Goal: Task Accomplishment & Management: Manage account settings

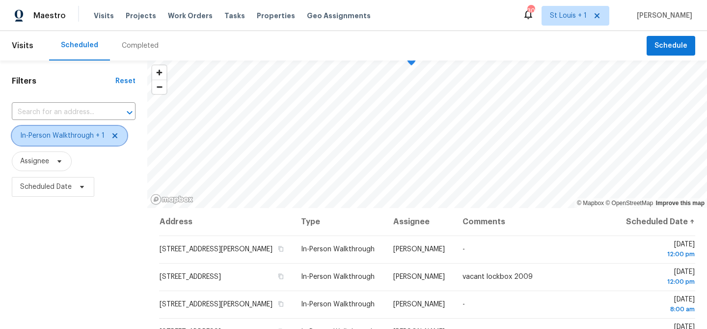
click at [115, 135] on icon at bounding box center [115, 136] width 8 height 8
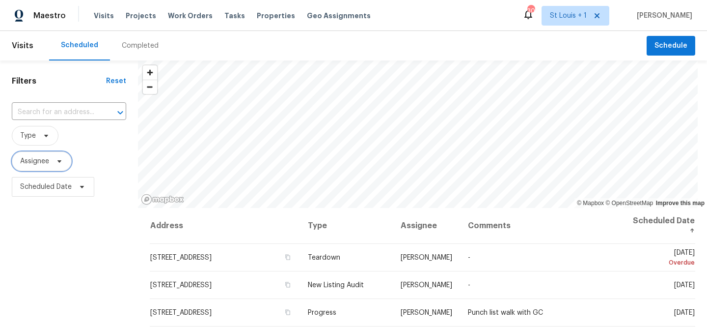
click at [51, 161] on span "Assignee" at bounding box center [42, 161] width 60 height 20
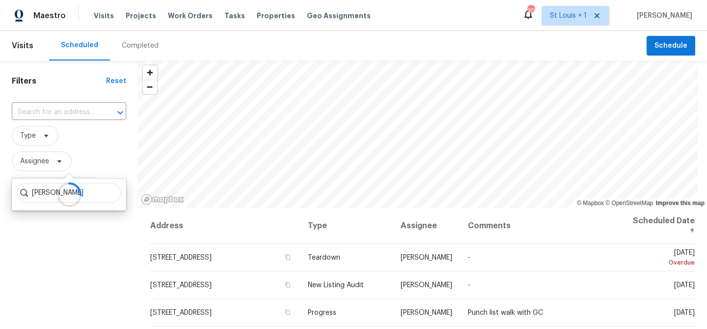
type input "matt bohlinger"
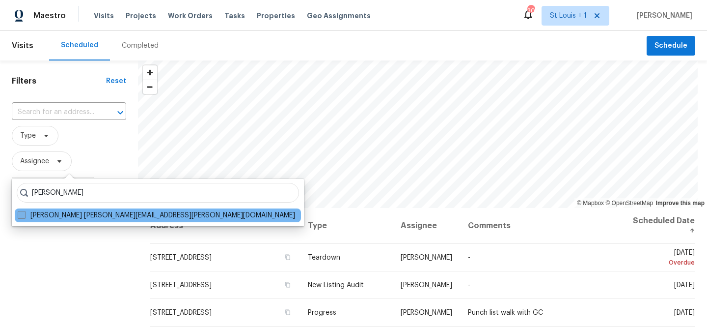
click at [21, 215] on span at bounding box center [22, 215] width 8 height 8
click at [21, 215] on input "Matt Bohlinger matt.bohlinger@opendoor.com" at bounding box center [21, 213] width 6 height 6
checkbox input "true"
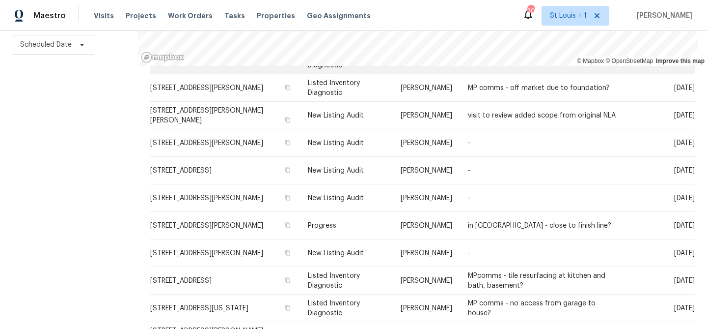
scroll to position [165, 0]
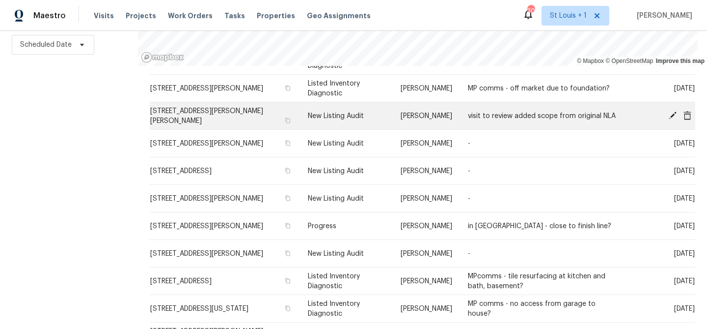
click at [687, 116] on icon at bounding box center [688, 115] width 8 height 9
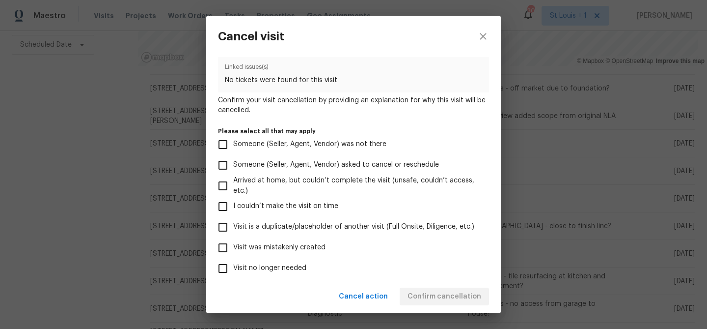
scroll to position [105, 0]
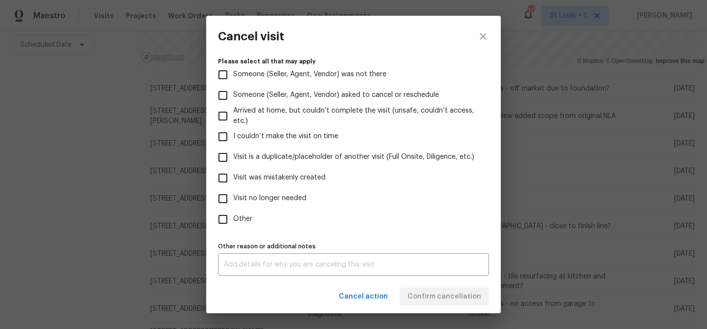
click at [267, 197] on span "Visit no longer needed" at bounding box center [269, 198] width 73 height 10
click at [233, 197] on input "Visit no longer needed" at bounding box center [223, 198] width 21 height 21
checkbox input "true"
click at [263, 275] on div "x Other reason or additional notes" at bounding box center [353, 264] width 271 height 23
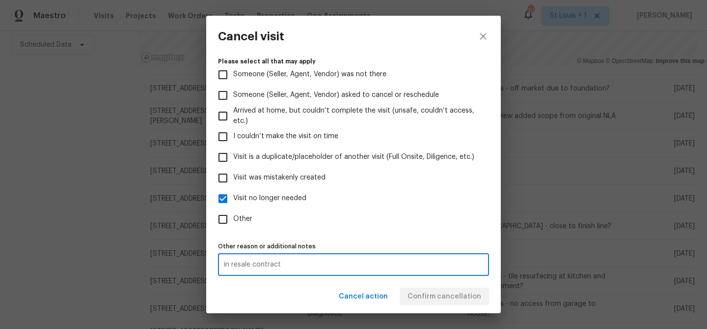
type textarea "in resale contract"
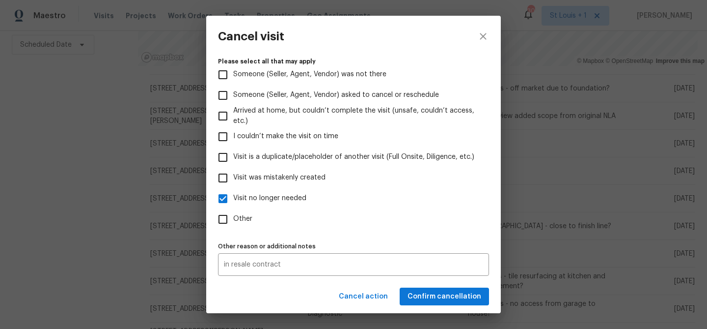
click at [433, 300] on div "Cancel action Confirm cancellation" at bounding box center [353, 296] width 295 height 34
click at [433, 300] on span "Confirm cancellation" at bounding box center [445, 296] width 74 height 12
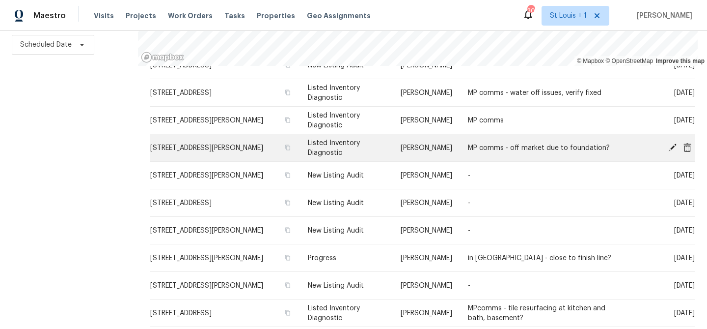
click at [673, 147] on icon at bounding box center [673, 147] width 8 height 8
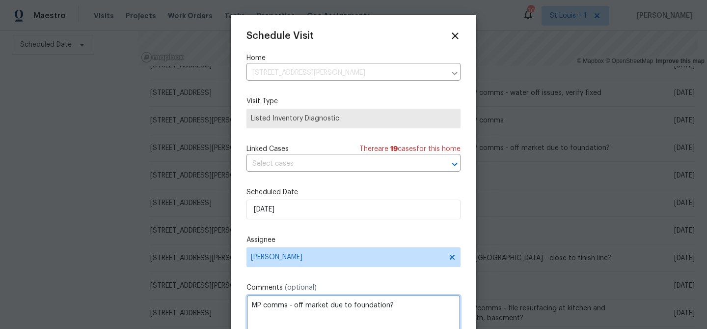
click at [410, 304] on textarea "MP comms - off market due to foundation?" at bounding box center [354, 314] width 214 height 39
type textarea "MP comms - off market due to foundation? James working with listed team on repa…"
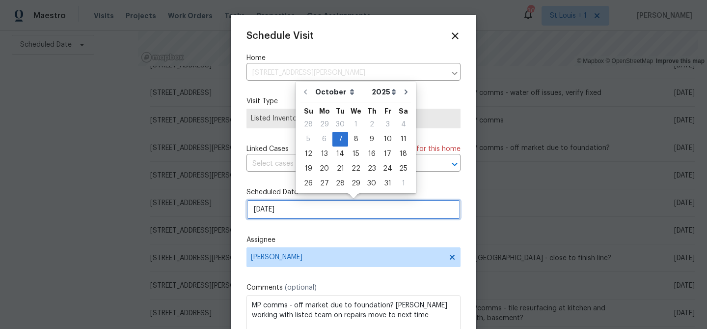
click at [307, 203] on input "10/7/2025" at bounding box center [354, 209] width 214 height 20
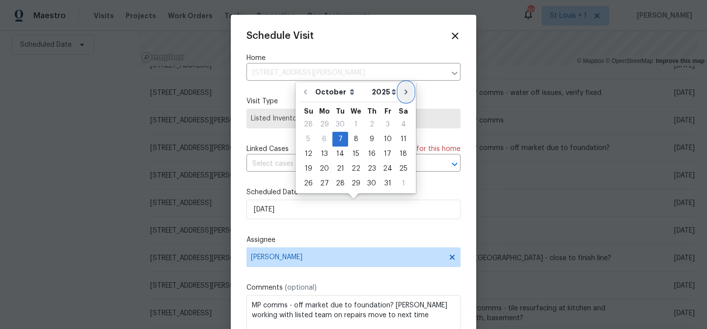
click at [402, 92] on icon "Go to next month" at bounding box center [406, 92] width 8 height 8
type input "11/7/2025"
select select "10"
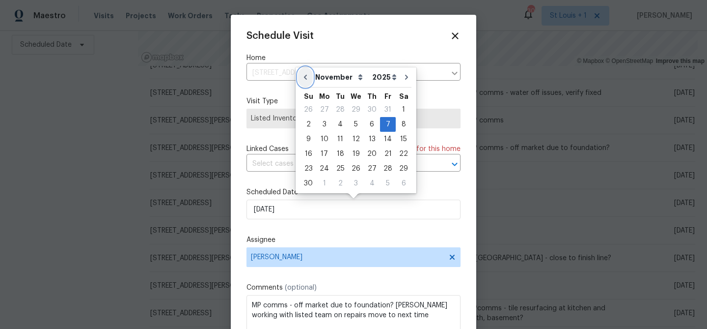
click at [302, 76] on icon "Go to previous month" at bounding box center [306, 77] width 8 height 8
type input "10/7/2025"
select select "9"
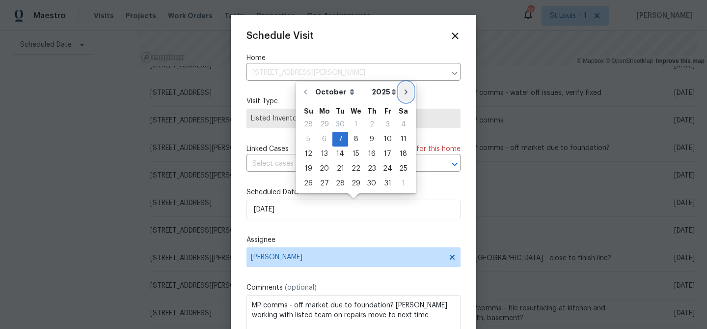
click at [405, 91] on icon "Go to next month" at bounding box center [406, 91] width 3 height 5
type input "11/7/2025"
select select "10"
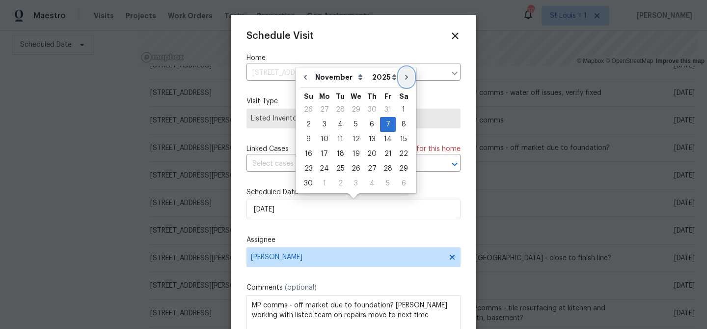
click at [403, 78] on icon "Go to next month" at bounding box center [407, 77] width 8 height 8
type input "12/7/2025"
select select "11"
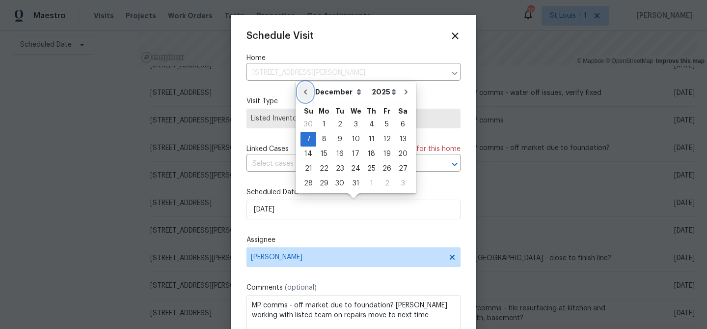
click at [309, 92] on icon "Go to previous month" at bounding box center [306, 92] width 8 height 8
type input "11/7/2025"
select select "10"
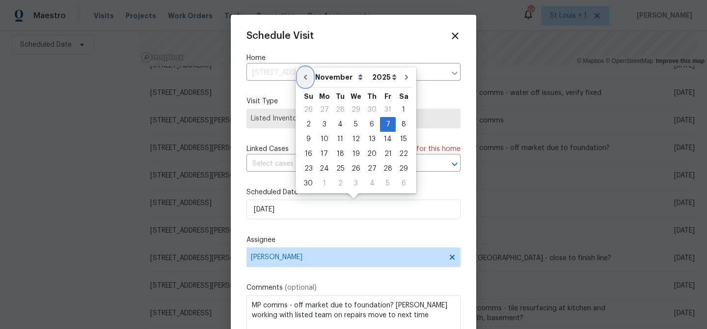
click at [306, 77] on icon "Go to previous month" at bounding box center [306, 77] width 8 height 8
type input "10/7/2025"
select select "9"
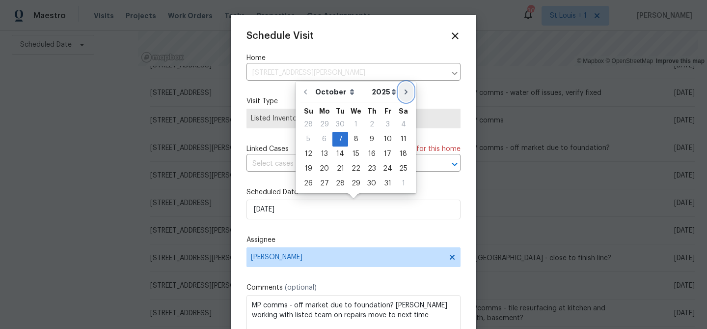
click at [402, 93] on icon "Go to next month" at bounding box center [406, 92] width 8 height 8
type input "11/7/2025"
select select "10"
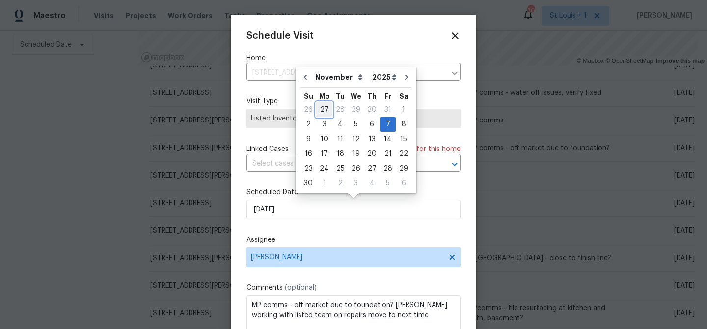
click at [325, 109] on div "27" at bounding box center [324, 110] width 16 height 14
type input "10/27/2025"
select select "9"
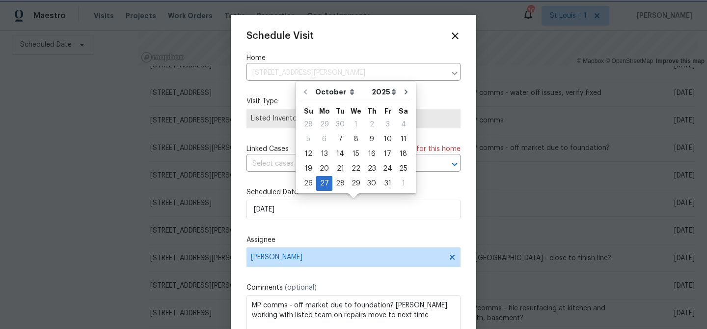
click at [341, 225] on div "Schedule Visit Home 7546 Becker Rd, Saint Louis, MO 63129 ​ Visit Type Listed I…" at bounding box center [354, 195] width 214 height 330
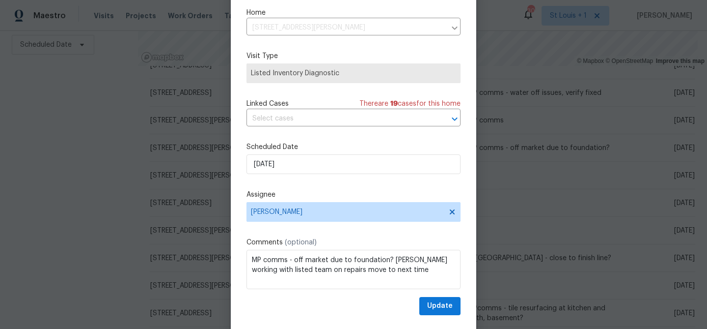
scroll to position [45, 0]
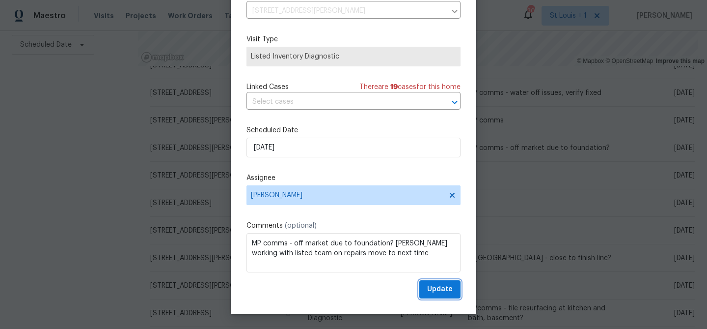
click at [443, 295] on span "Update" at bounding box center [440, 289] width 26 height 12
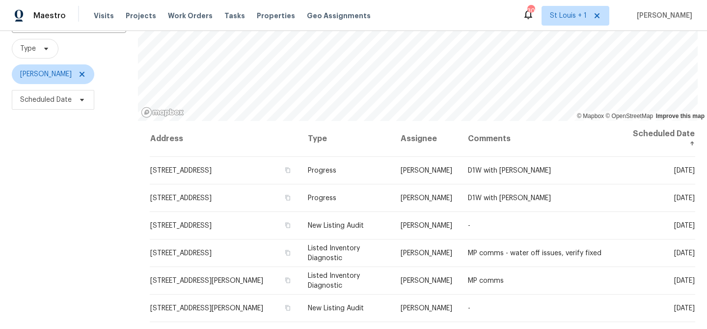
scroll to position [49, 0]
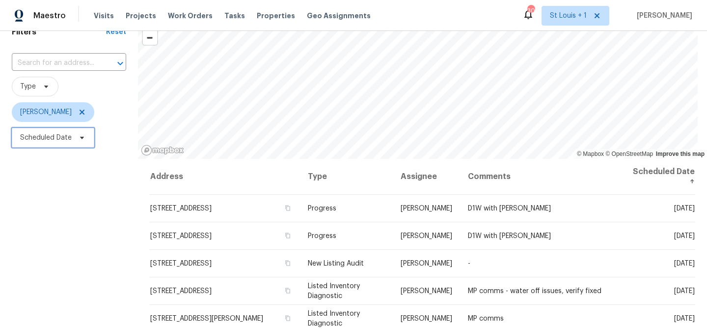
click at [83, 136] on icon at bounding box center [82, 138] width 8 height 8
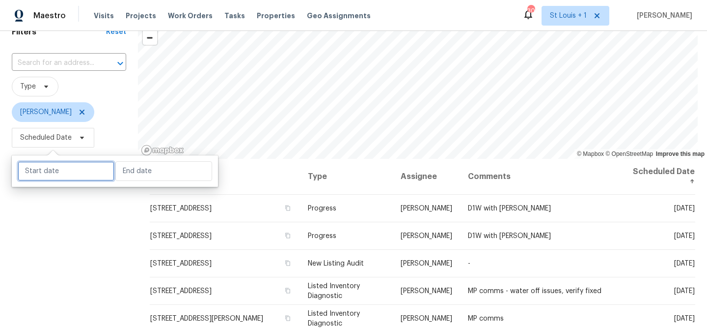
select select "9"
select select "2025"
select select "10"
select select "2025"
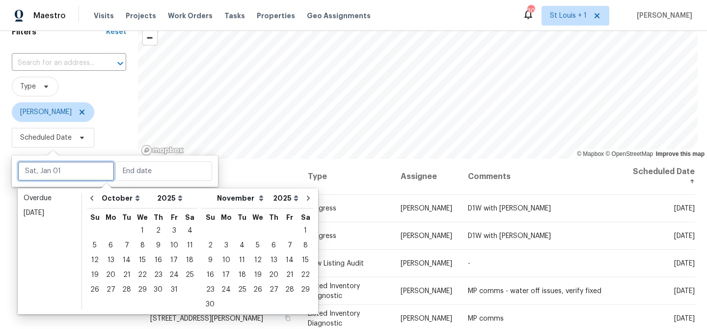
click at [81, 175] on input "text" at bounding box center [66, 171] width 97 height 20
click at [122, 245] on div "7" at bounding box center [127, 245] width 16 height 14
type input "Tue, Oct 07"
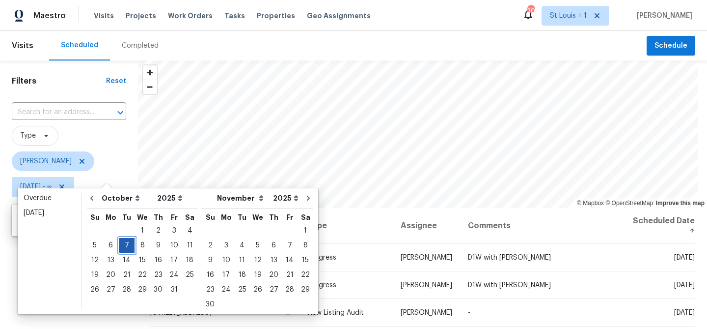
click at [122, 245] on div "7" at bounding box center [127, 245] width 16 height 14
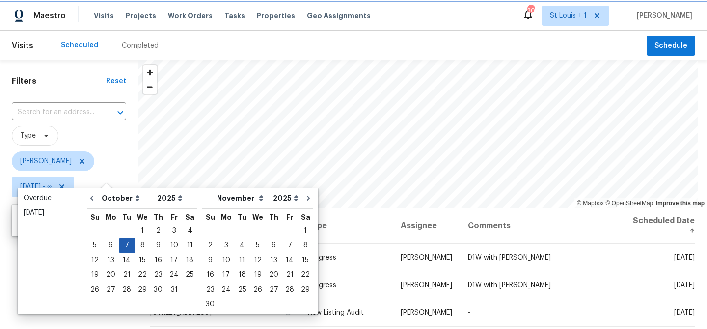
type input "Tue, Oct 07"
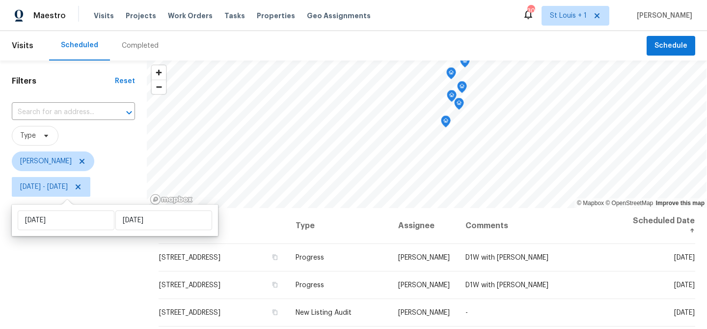
click at [92, 244] on div "Filters Reset ​ Type Matt Bohlinger Tue, Oct 07 - Tue, Oct 07" at bounding box center [73, 265] width 147 height 410
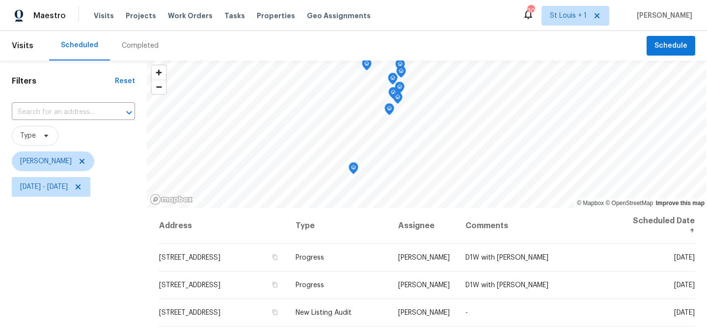
click at [351, 166] on icon "Map marker" at bounding box center [353, 166] width 5 height 2
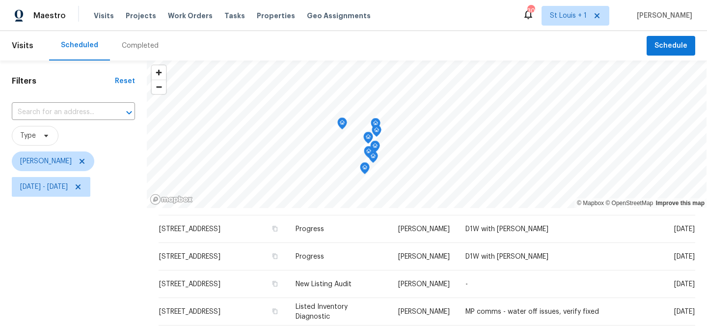
click at [371, 122] on icon "Map marker" at bounding box center [375, 123] width 9 height 11
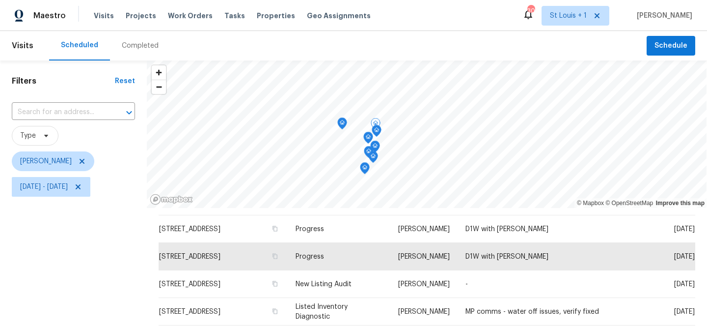
click at [374, 132] on icon "Map marker" at bounding box center [376, 130] width 9 height 11
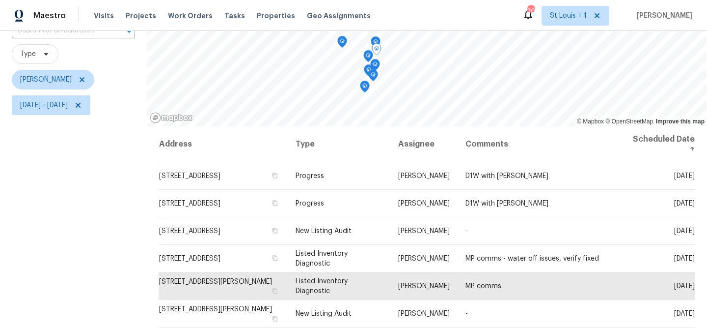
scroll to position [79, 0]
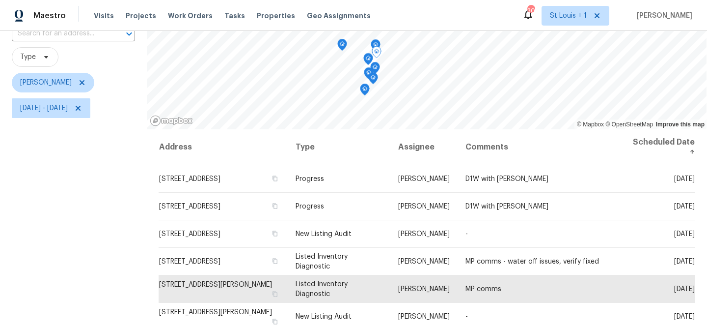
click at [368, 59] on icon "Map marker" at bounding box center [368, 58] width 1 height 1
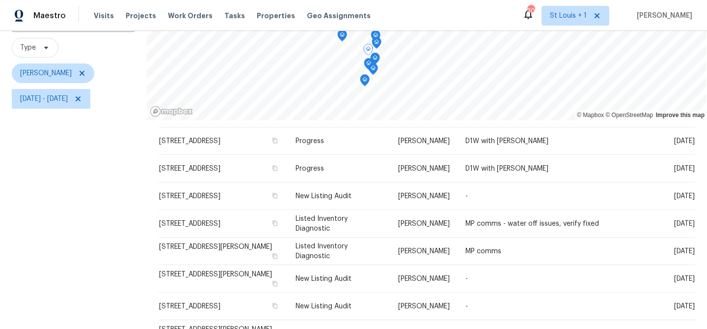
scroll to position [81, 0]
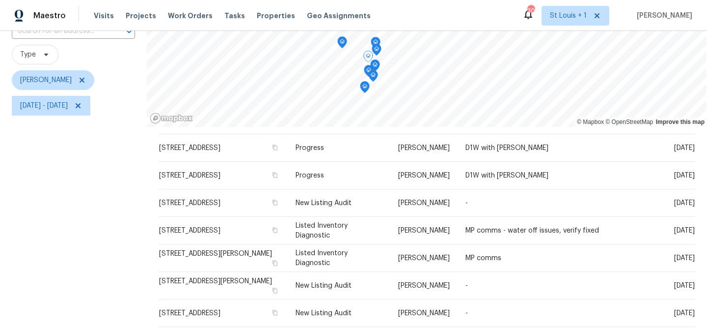
click at [374, 65] on icon "Map marker" at bounding box center [375, 65] width 9 height 11
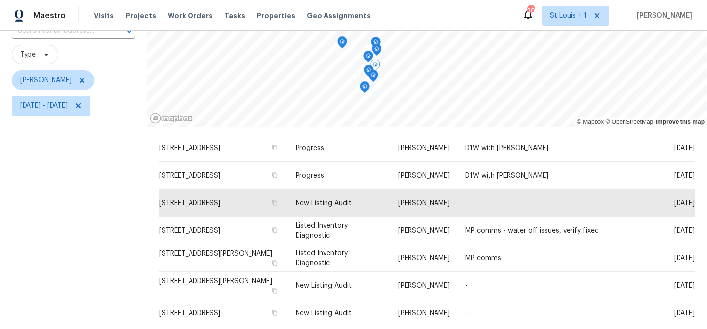
click at [368, 70] on icon "Map marker" at bounding box center [373, 76] width 10 height 12
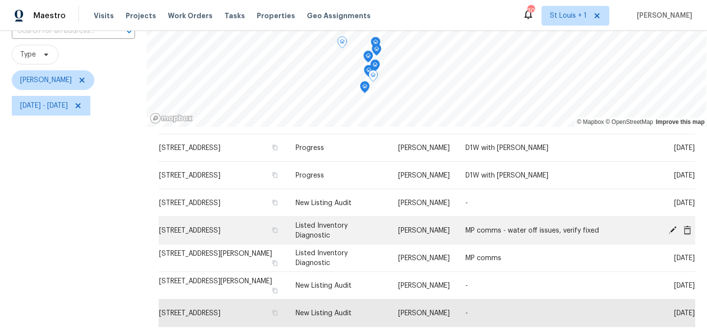
scroll to position [23, 0]
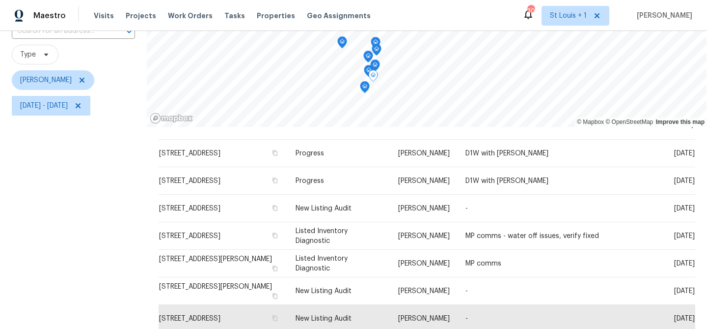
click at [374, 43] on icon "Map marker" at bounding box center [375, 42] width 9 height 11
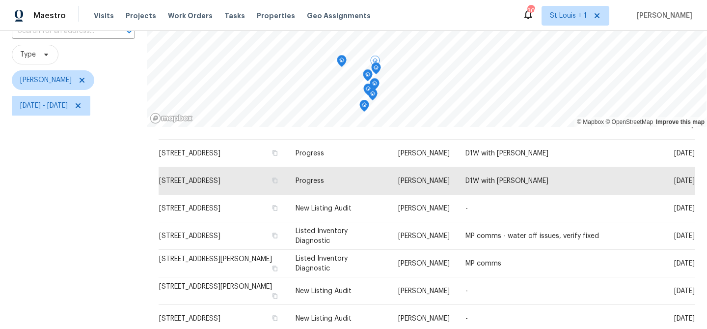
click at [372, 71] on icon "Map marker" at bounding box center [376, 68] width 9 height 11
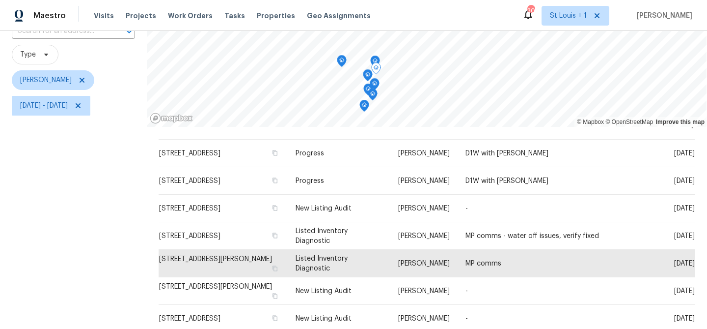
click at [365, 76] on icon "Map marker" at bounding box center [367, 75] width 9 height 11
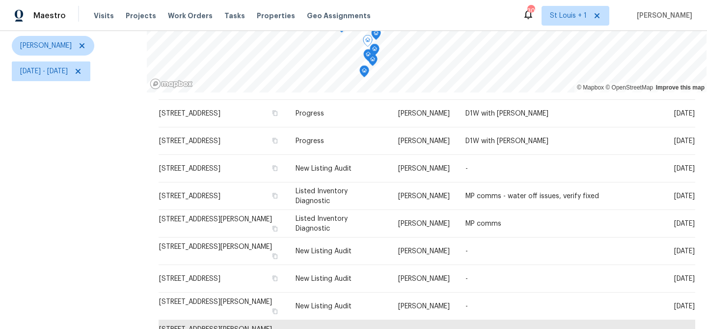
scroll to position [115, 0]
click at [372, 51] on icon "Map marker" at bounding box center [374, 50] width 9 height 11
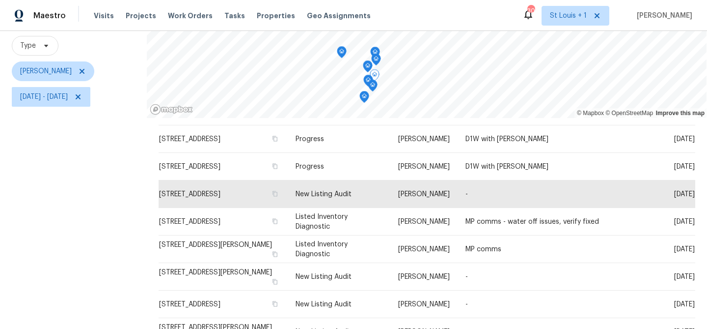
scroll to position [89, 0]
click at [371, 50] on icon "Map marker" at bounding box center [375, 53] width 9 height 11
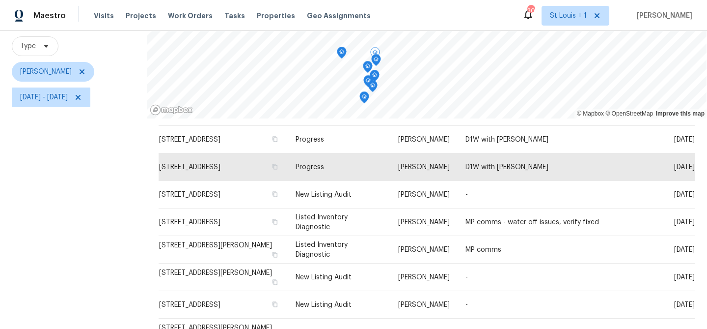
click at [361, 100] on icon "Map marker" at bounding box center [364, 97] width 9 height 11
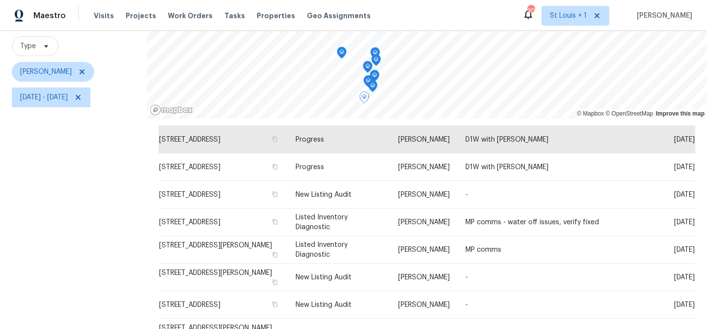
click at [371, 52] on icon "Map marker" at bounding box center [375, 53] width 9 height 11
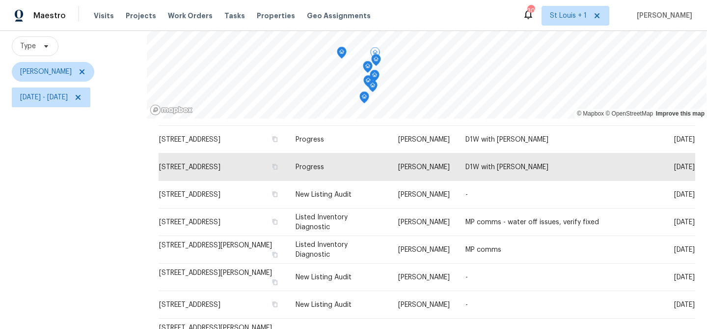
click at [341, 53] on icon "Map marker" at bounding box center [341, 52] width 1 height 1
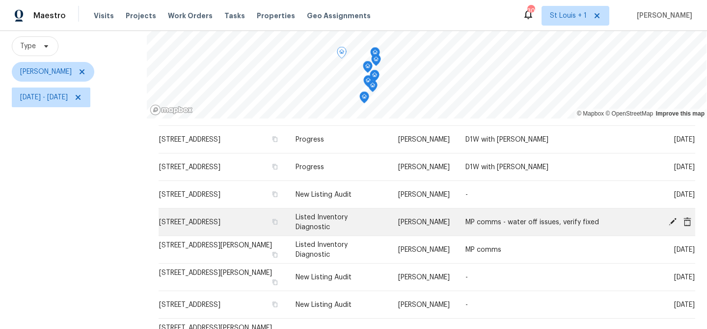
click at [672, 222] on icon at bounding box center [673, 221] width 8 height 8
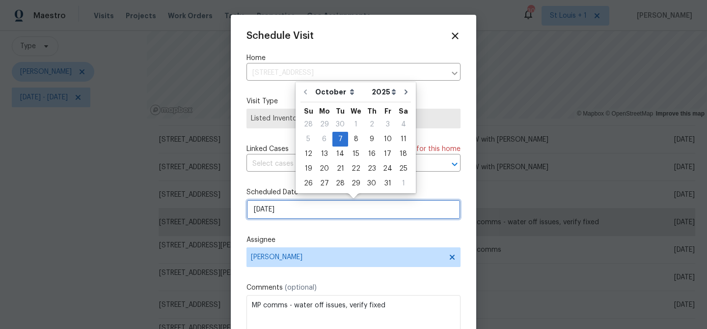
click at [289, 212] on input "10/7/2025" at bounding box center [354, 209] width 214 height 20
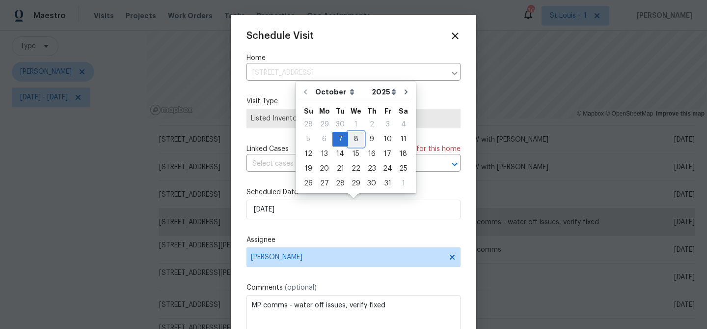
click at [353, 140] on div "8" at bounding box center [356, 139] width 16 height 14
type input "10/8/2025"
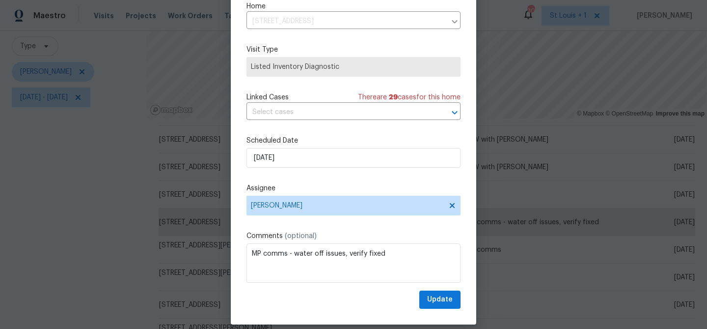
scroll to position [45, 0]
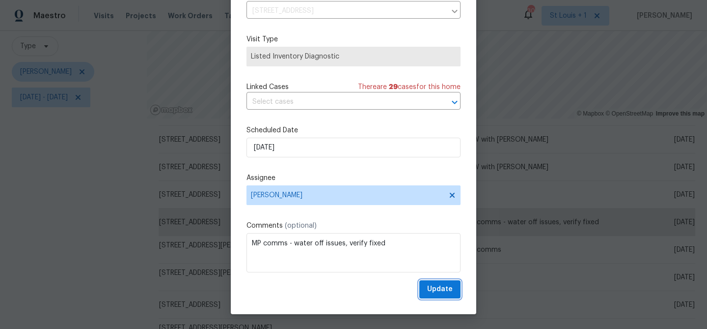
click at [447, 287] on span "Update" at bounding box center [440, 289] width 26 height 12
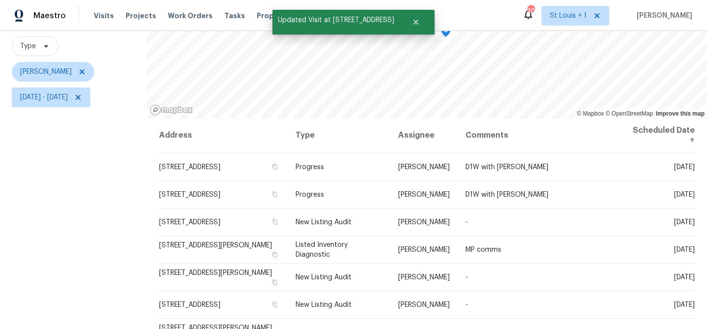
scroll to position [142, 0]
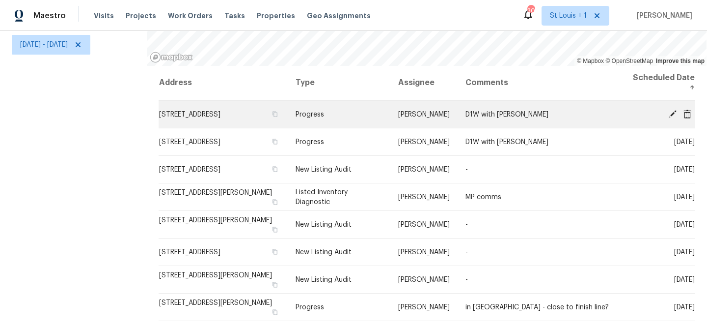
click at [670, 113] on icon at bounding box center [672, 113] width 9 height 9
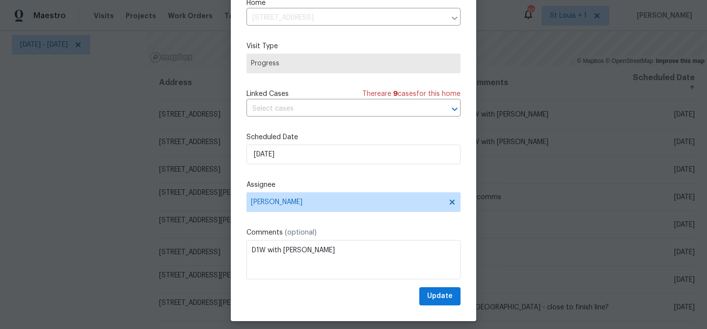
scroll to position [0, 0]
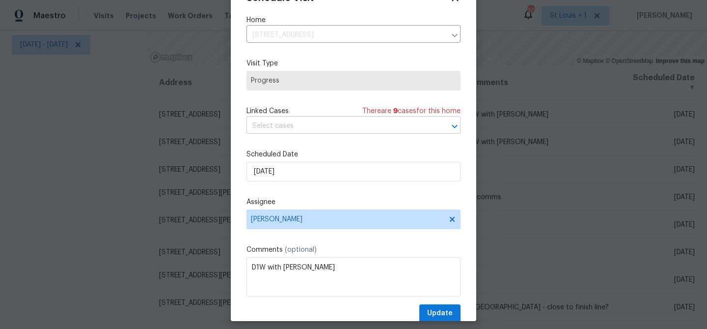
click at [381, 130] on input "text" at bounding box center [340, 125] width 187 height 15
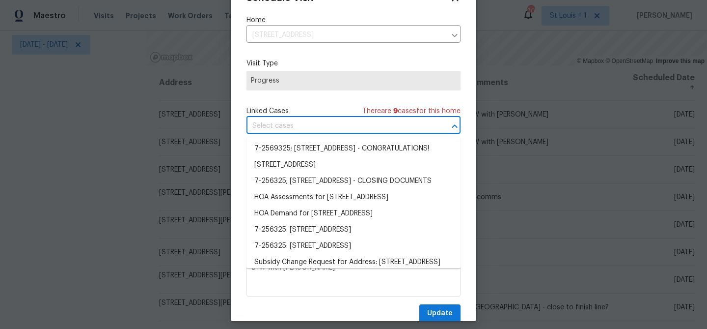
click at [149, 130] on div at bounding box center [353, 164] width 707 height 329
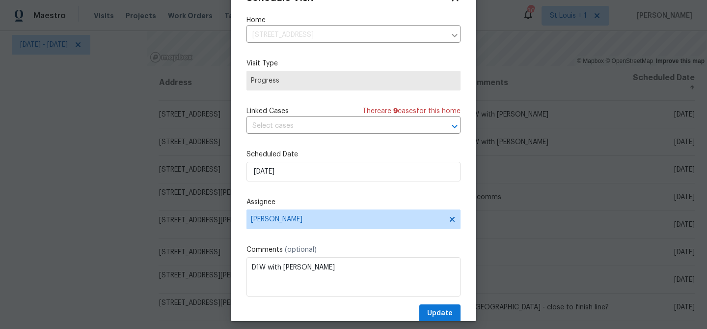
click at [119, 164] on div at bounding box center [353, 164] width 707 height 329
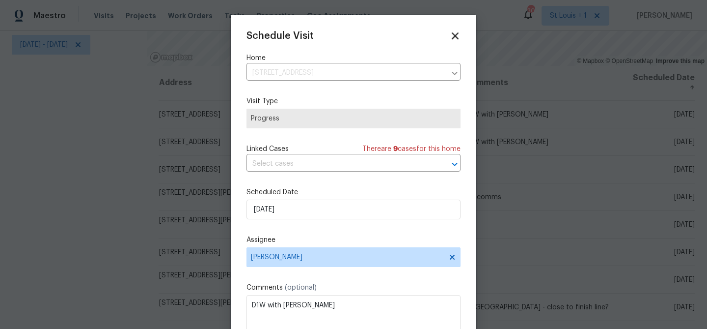
click at [454, 36] on icon at bounding box center [455, 35] width 7 height 7
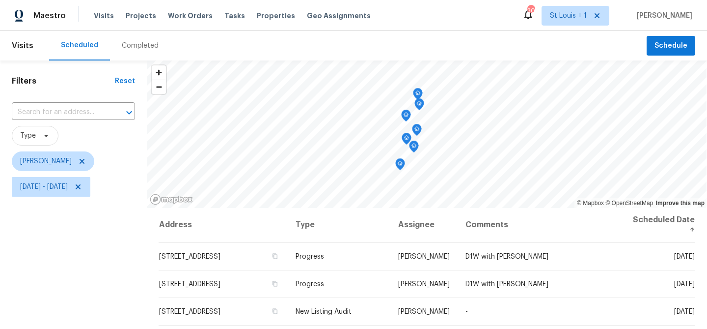
click at [420, 90] on icon "Map marker" at bounding box center [418, 93] width 9 height 11
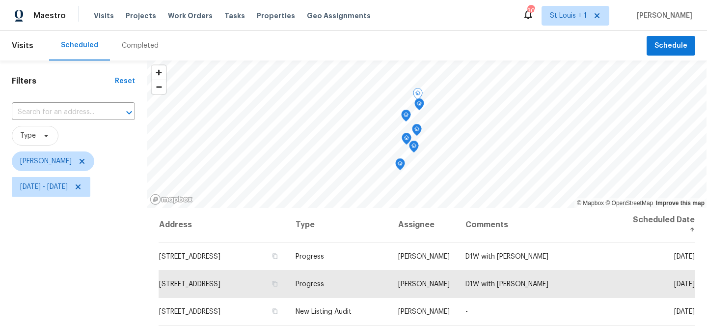
click at [407, 115] on icon "Map marker" at bounding box center [406, 115] width 9 height 11
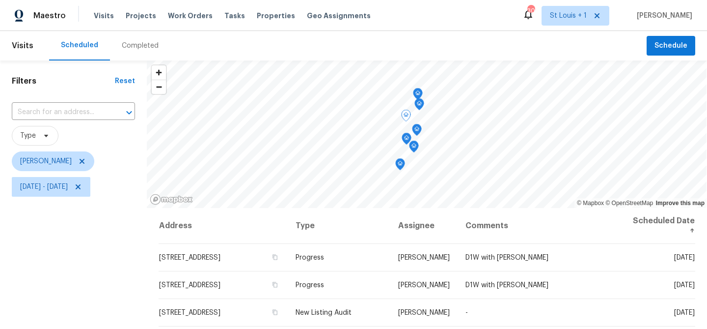
click at [418, 92] on icon "Map marker" at bounding box center [418, 93] width 9 height 11
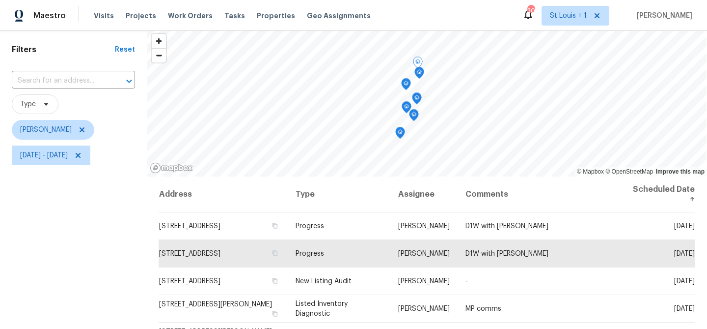
scroll to position [28, 0]
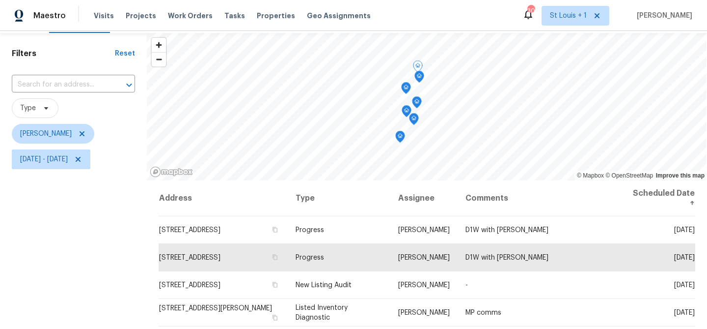
click at [406, 88] on icon "Map marker" at bounding box center [406, 87] width 1 height 1
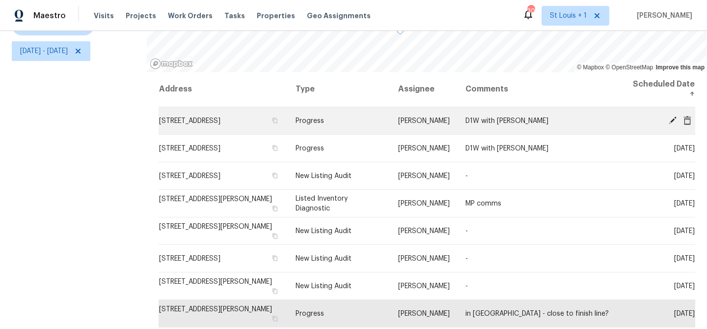
scroll to position [142, 0]
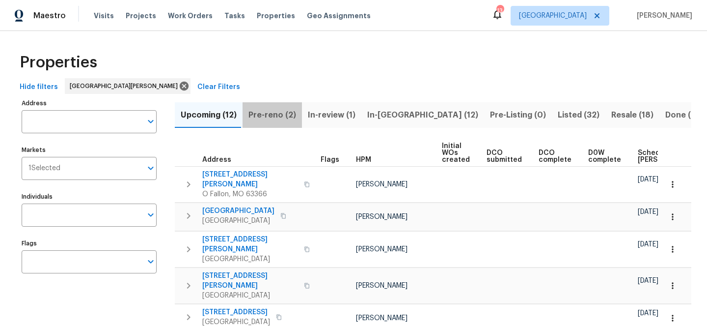
click at [276, 115] on span "Pre-reno (2)" at bounding box center [273, 115] width 48 height 14
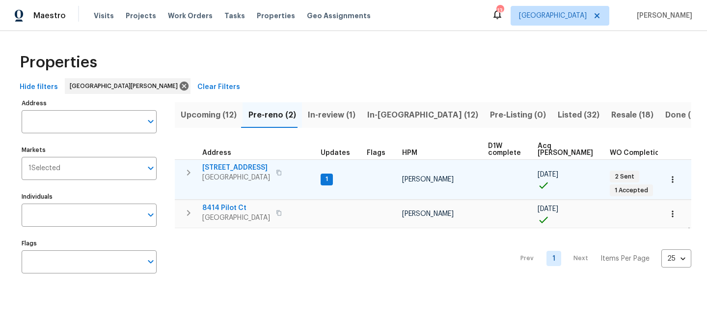
click at [234, 167] on span "912 Mill Creek Dr" at bounding box center [236, 168] width 68 height 10
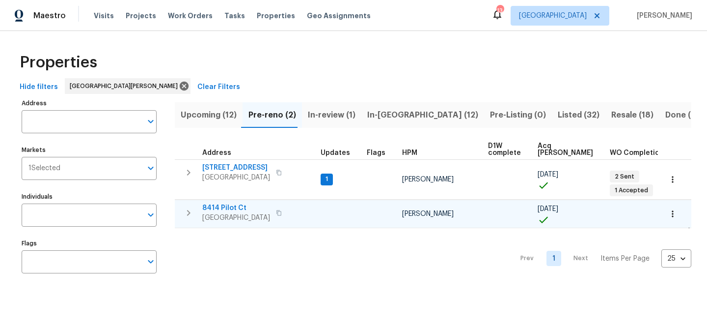
click at [190, 207] on icon "button" at bounding box center [189, 213] width 12 height 12
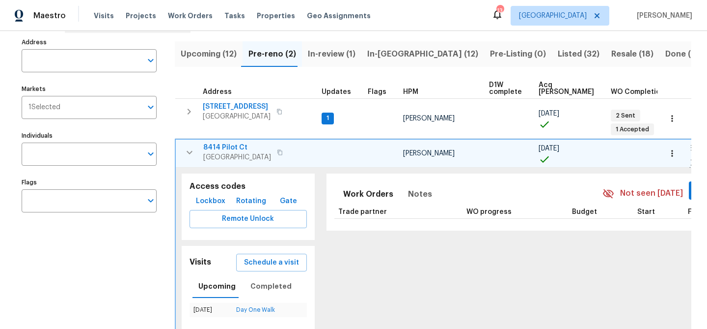
scroll to position [94, 0]
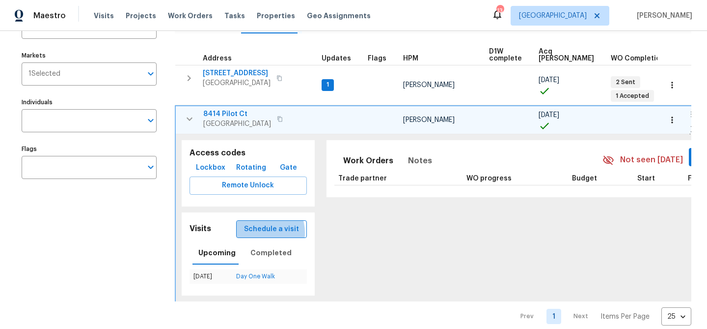
click at [250, 223] on span "Schedule a visit" at bounding box center [271, 229] width 55 height 12
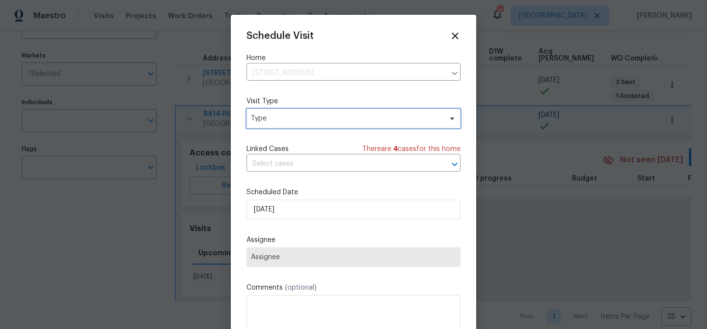
click at [279, 122] on span "Type" at bounding box center [346, 118] width 191 height 10
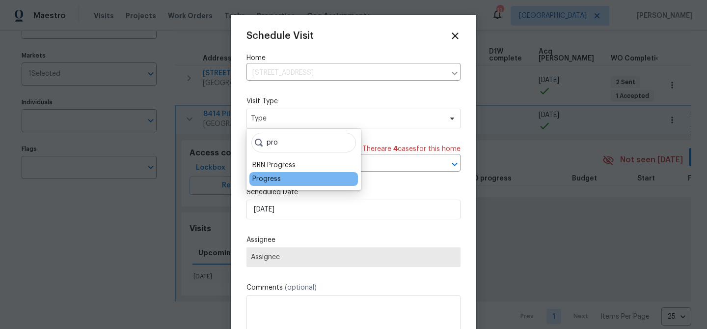
type input "pro"
click at [266, 179] on div "Progress" at bounding box center [266, 179] width 28 height 10
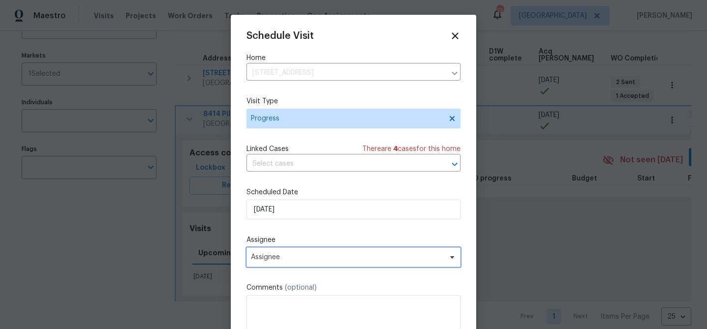
click at [277, 255] on span "Assignee" at bounding box center [347, 257] width 193 height 8
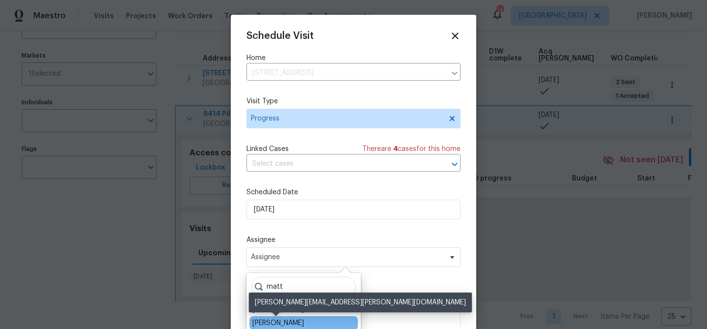
type input "matt"
click at [276, 321] on div "[PERSON_NAME]" at bounding box center [278, 323] width 52 height 10
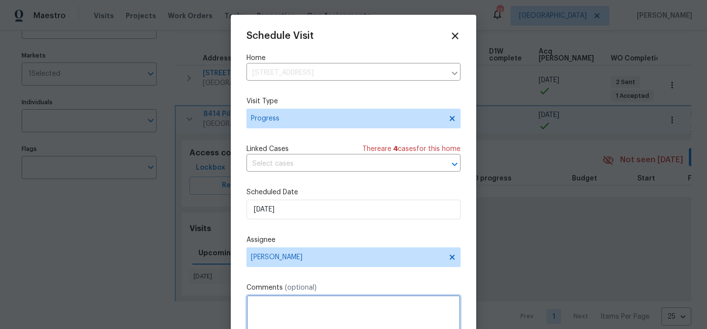
click at [277, 315] on textarea at bounding box center [354, 314] width 214 height 39
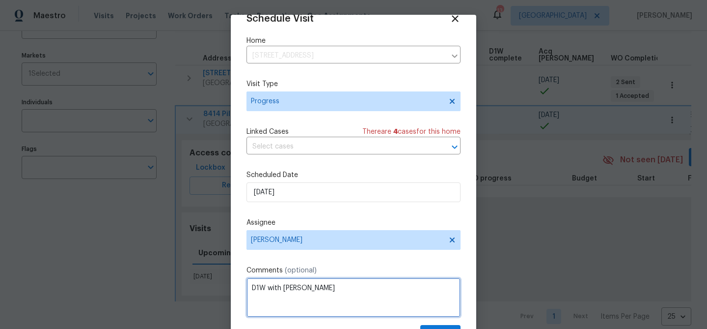
scroll to position [45, 0]
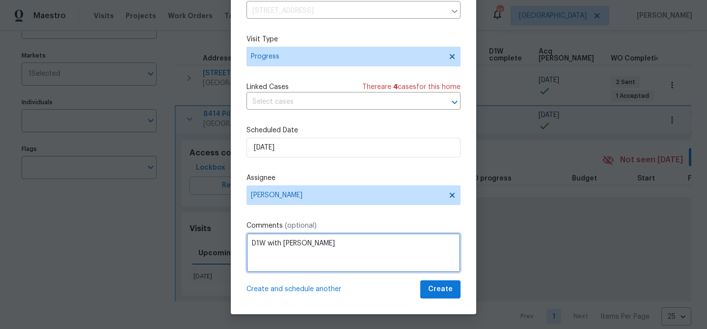
type textarea "D1W with Mike"
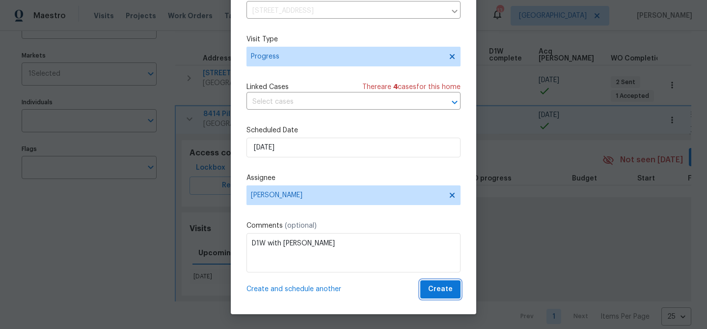
click at [437, 292] on span "Create" at bounding box center [440, 289] width 25 height 12
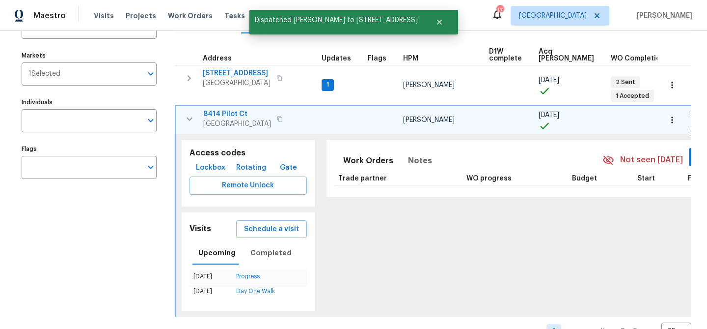
scroll to position [0, 0]
click at [190, 117] on icon "button" at bounding box center [190, 118] width 6 height 3
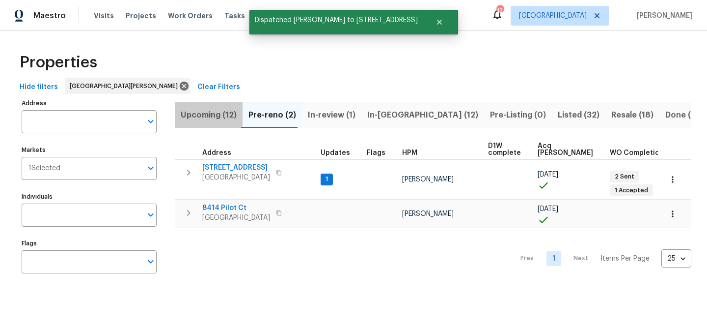
click at [206, 112] on span "Upcoming (12)" at bounding box center [209, 115] width 56 height 14
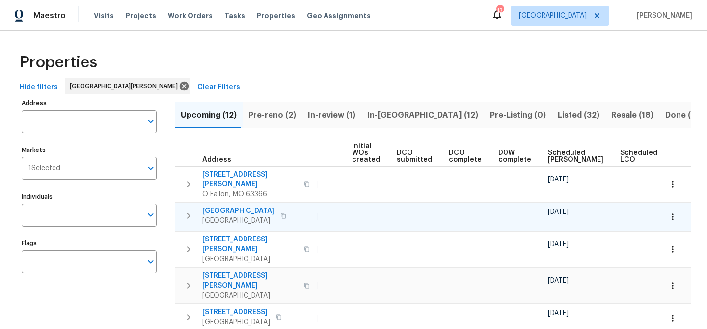
scroll to position [0, 108]
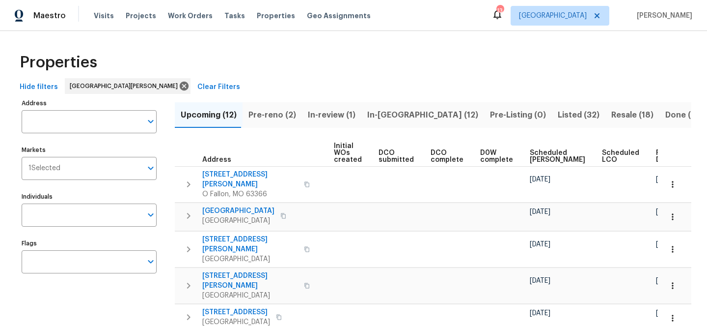
click at [656, 162] on span "Ready Date" at bounding box center [667, 156] width 22 height 14
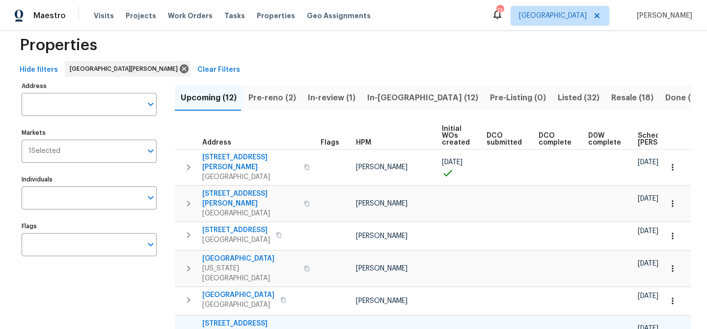
scroll to position [17, 0]
click at [372, 96] on span "In-reno (12)" at bounding box center [422, 98] width 111 height 14
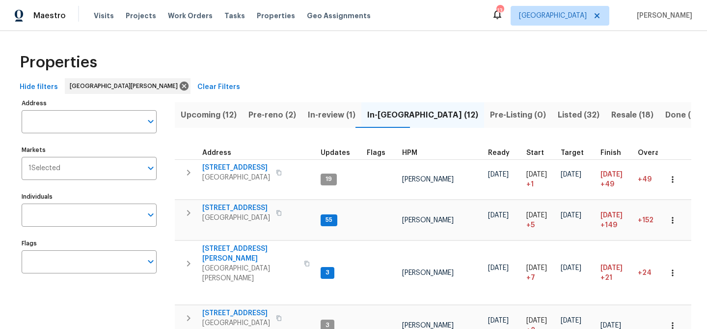
click at [278, 110] on span "Pre-reno (2)" at bounding box center [273, 115] width 48 height 14
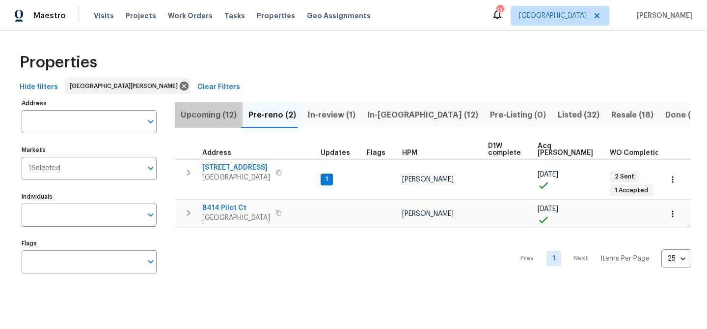
click at [206, 111] on span "Upcoming (12)" at bounding box center [209, 115] width 56 height 14
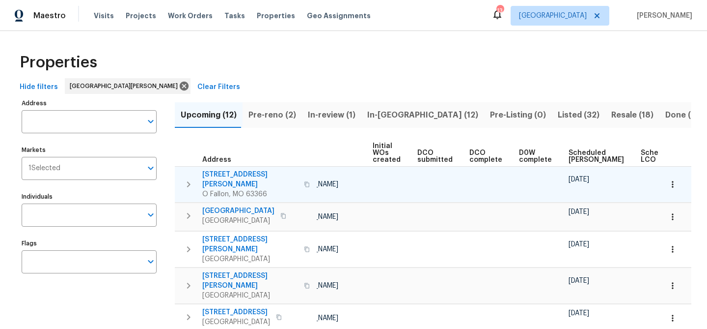
scroll to position [0, 108]
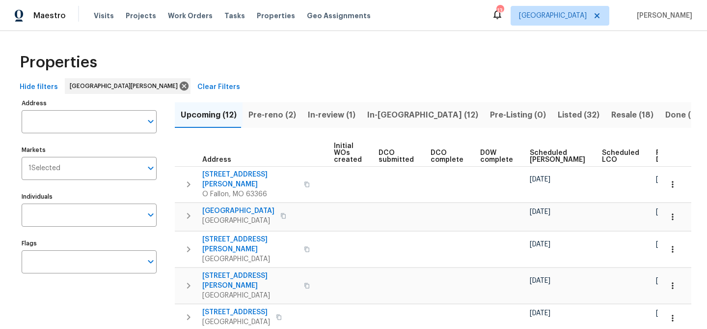
click at [656, 158] on span "Ready Date" at bounding box center [667, 156] width 22 height 14
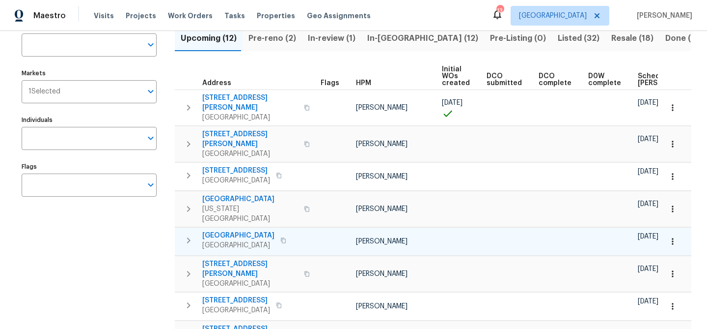
scroll to position [68, 0]
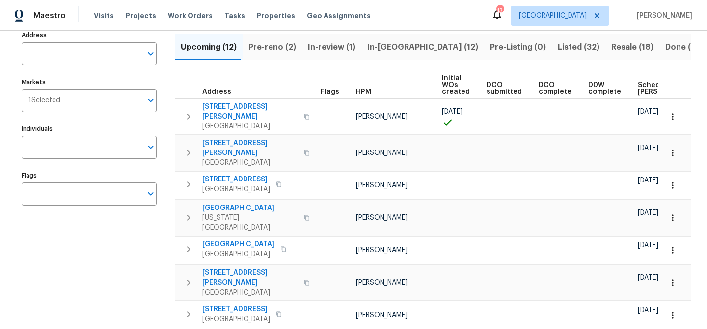
click at [269, 43] on span "Pre-reno (2)" at bounding box center [273, 47] width 48 height 14
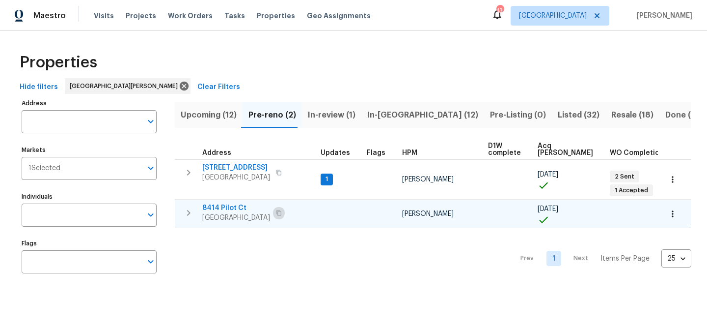
click at [281, 210] on icon "button" at bounding box center [279, 212] width 5 height 5
click at [671, 209] on icon "button" at bounding box center [673, 214] width 10 height 10
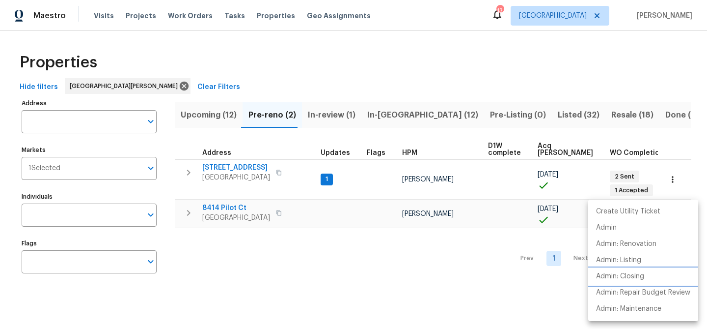
click at [604, 277] on p "Admin: Closing" at bounding box center [620, 276] width 48 height 10
click at [221, 20] on div at bounding box center [353, 164] width 707 height 329
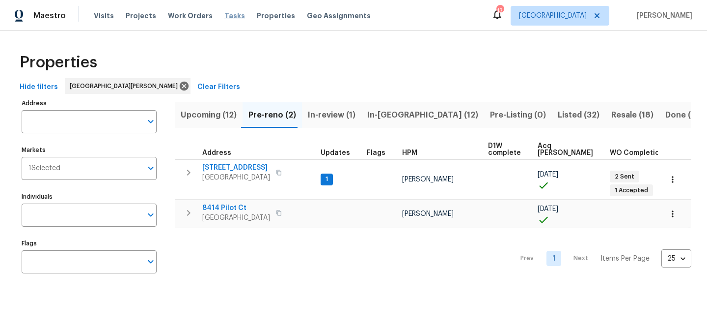
click at [224, 16] on span "Tasks" at bounding box center [234, 15] width 21 height 7
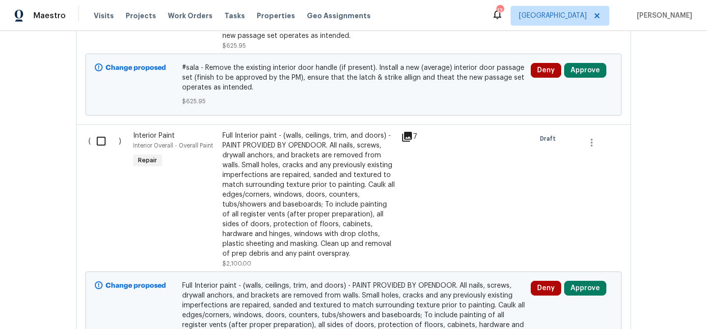
scroll to position [792, 0]
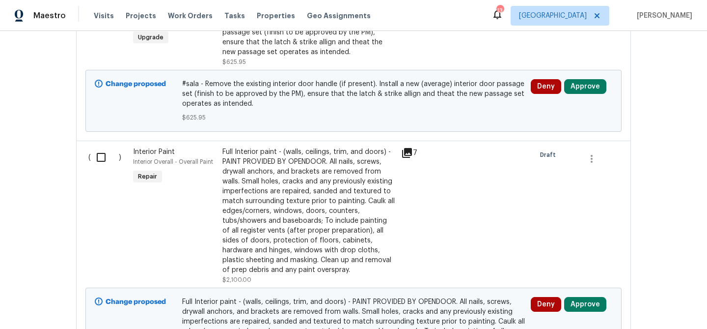
click at [412, 153] on icon at bounding box center [407, 153] width 12 height 12
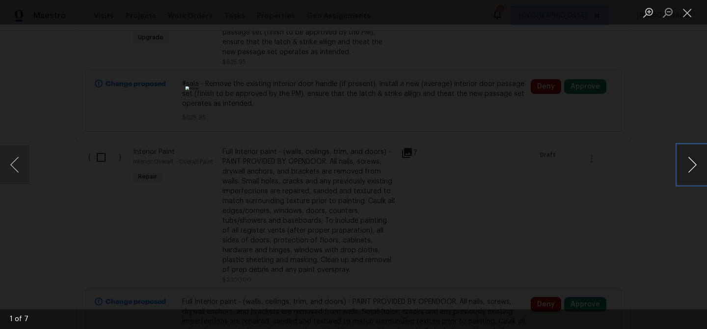
click at [694, 164] on button "Next image" at bounding box center [692, 164] width 29 height 39
click at [692, 16] on button "Close lightbox" at bounding box center [688, 12] width 20 height 17
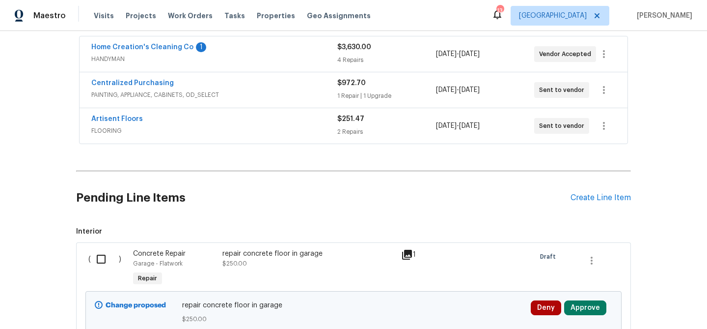
scroll to position [102, 0]
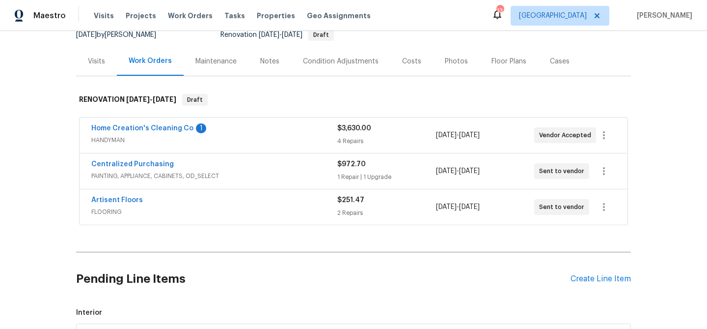
click at [98, 63] on div "Visits" at bounding box center [96, 61] width 17 height 10
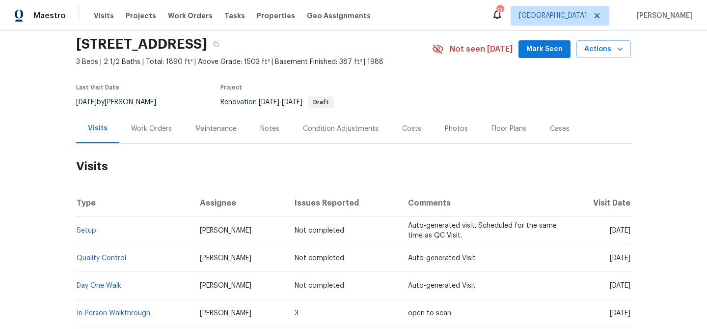
scroll to position [27, 0]
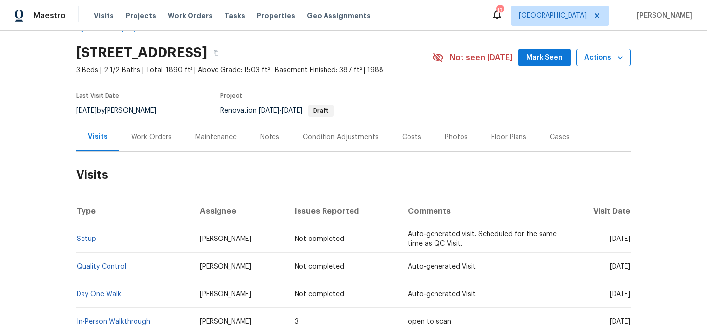
click at [602, 62] on span "Actions" at bounding box center [604, 58] width 39 height 12
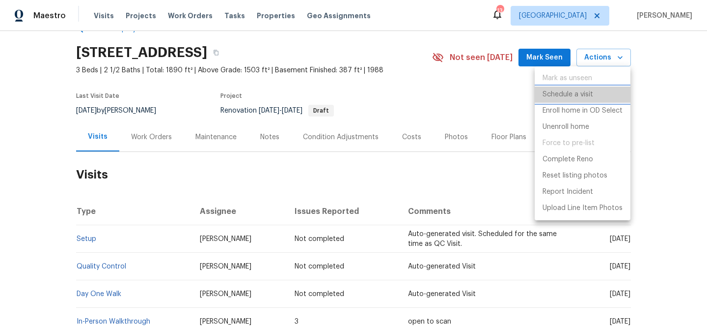
click at [568, 92] on p "Schedule a visit" at bounding box center [568, 94] width 51 height 10
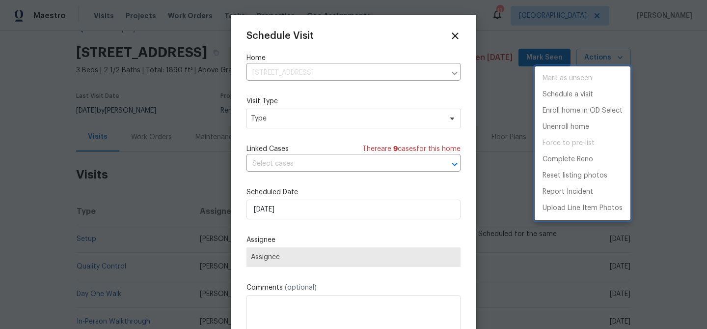
click at [354, 114] on div at bounding box center [353, 164] width 707 height 329
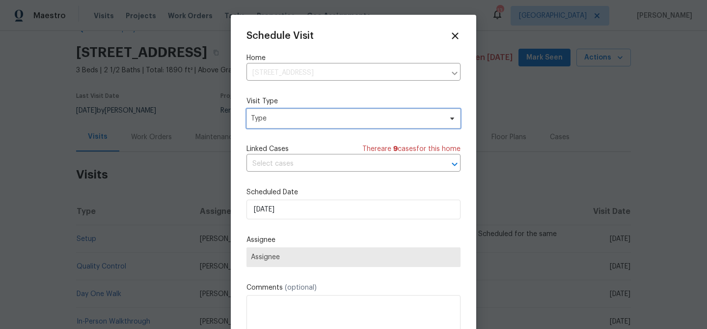
click at [354, 114] on span "Type" at bounding box center [346, 118] width 191 height 10
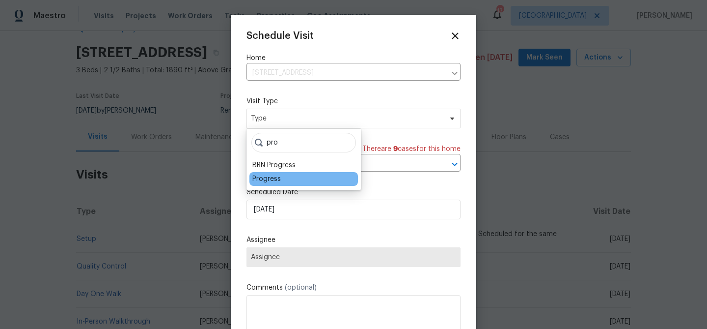
type input "pro"
click at [264, 183] on div "Progress" at bounding box center [266, 179] width 28 height 10
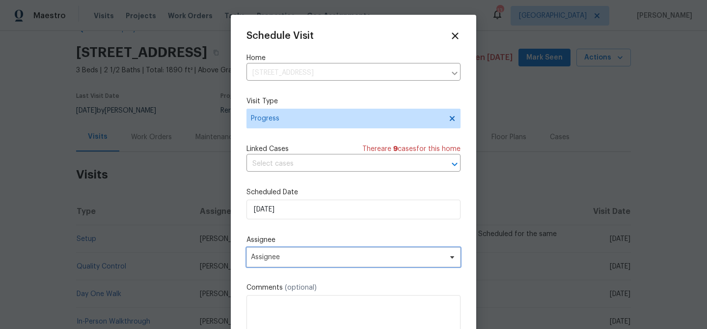
click at [277, 264] on span "Assignee" at bounding box center [354, 257] width 214 height 20
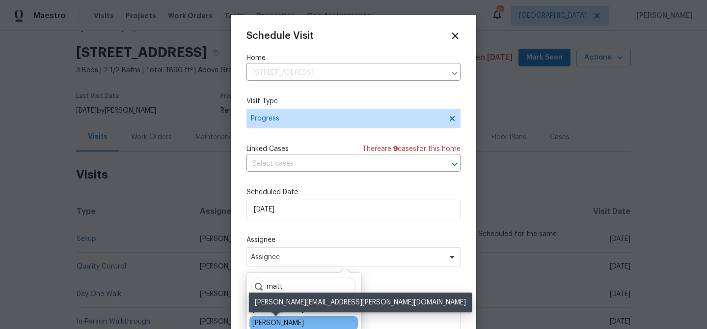
type input "matt"
click at [276, 323] on div "[PERSON_NAME]" at bounding box center [278, 323] width 52 height 10
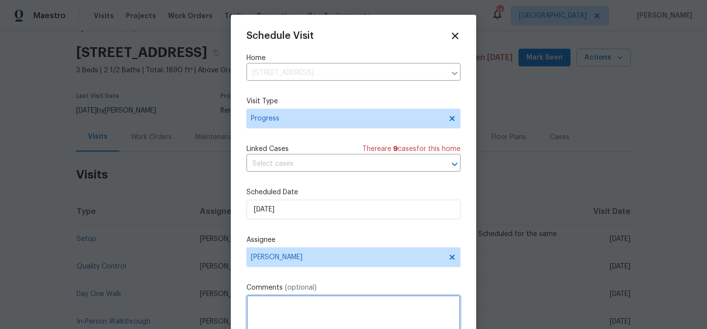
click at [277, 309] on textarea at bounding box center [354, 314] width 214 height 39
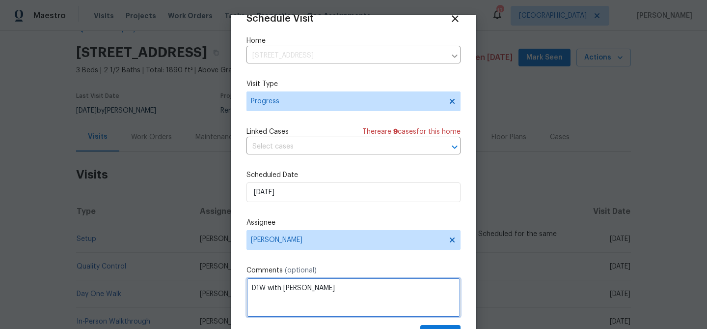
scroll to position [45, 0]
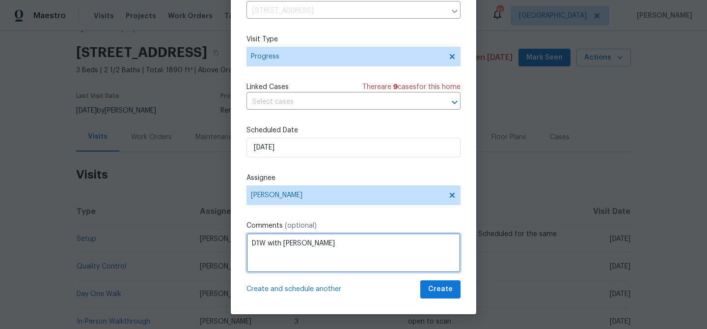
type textarea "D1W with James"
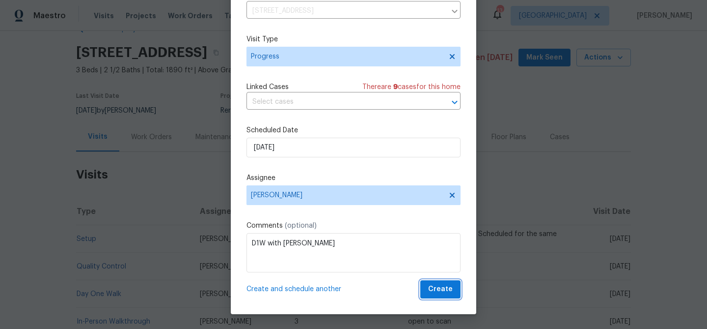
click at [438, 293] on span "Create" at bounding box center [440, 289] width 25 height 12
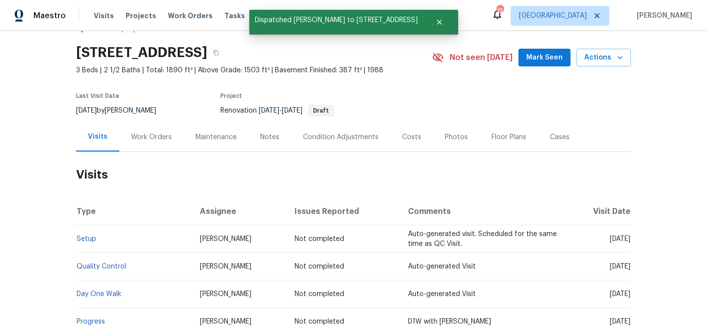
scroll to position [0, 0]
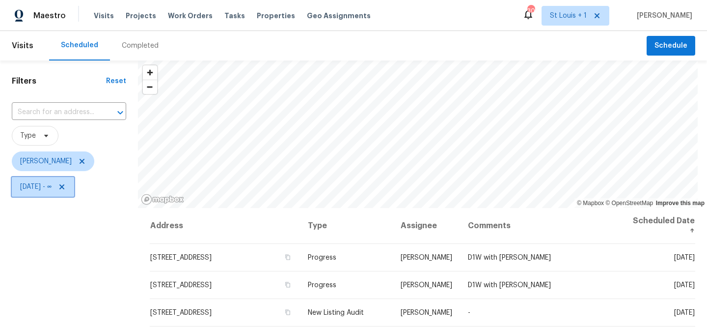
click at [47, 185] on span "Tue, Oct 07 - ∞" at bounding box center [35, 187] width 31 height 10
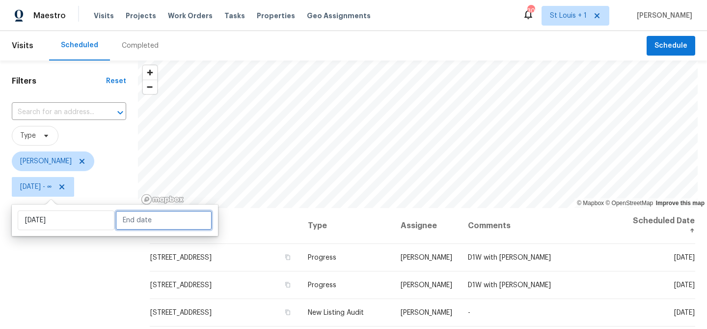
select select "9"
select select "2025"
select select "10"
select select "2025"
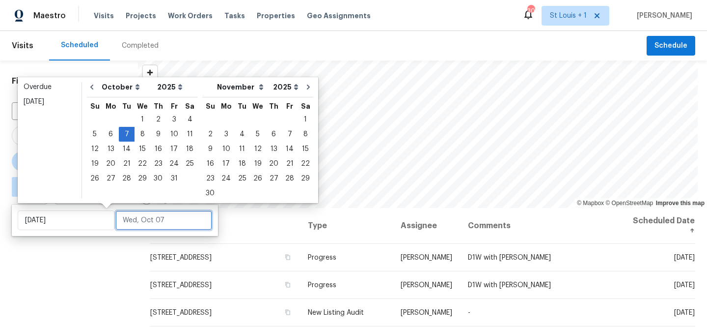
click at [121, 218] on input "text" at bounding box center [163, 220] width 97 height 20
click at [125, 137] on div "7" at bounding box center [127, 134] width 16 height 14
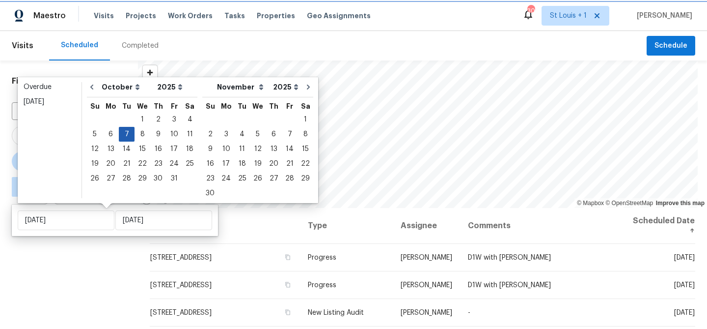
type input "Tue, Oct 07"
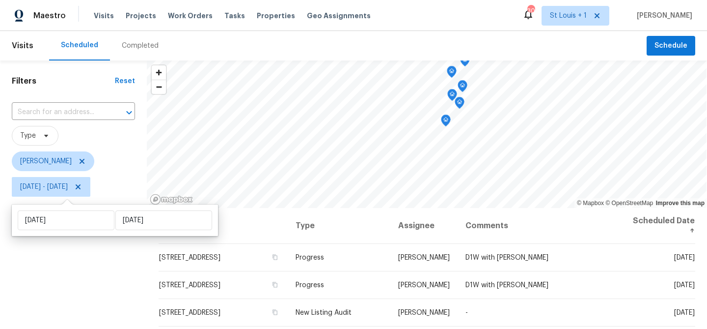
click at [84, 298] on div "Filters Reset ​ Type Matt Bohlinger Tue, Oct 07 - Tue, Oct 07" at bounding box center [73, 265] width 147 height 410
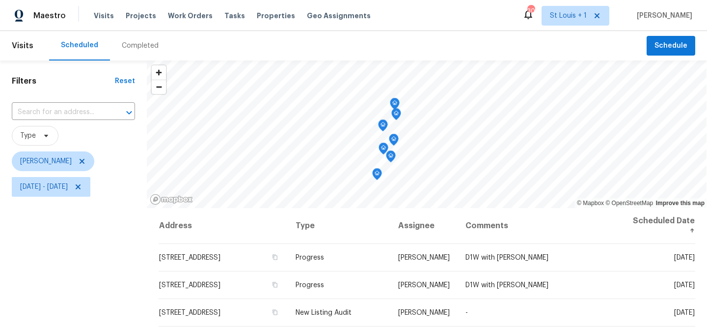
click at [395, 141] on icon "Map marker" at bounding box center [394, 139] width 9 height 11
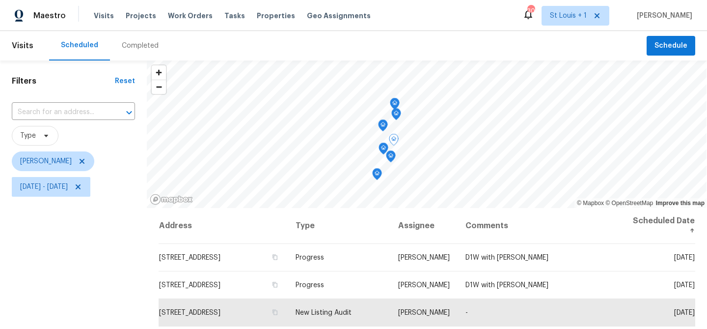
click at [386, 128] on icon "Map marker" at bounding box center [383, 125] width 9 height 11
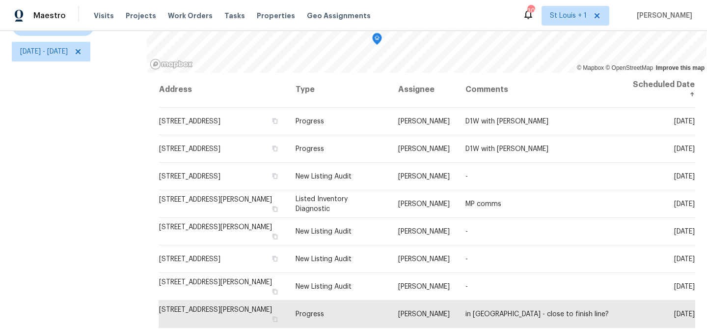
scroll to position [142, 0]
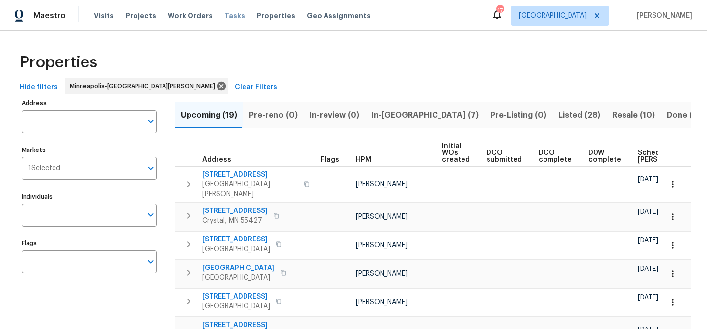
click at [226, 16] on span "Tasks" at bounding box center [234, 15] width 21 height 7
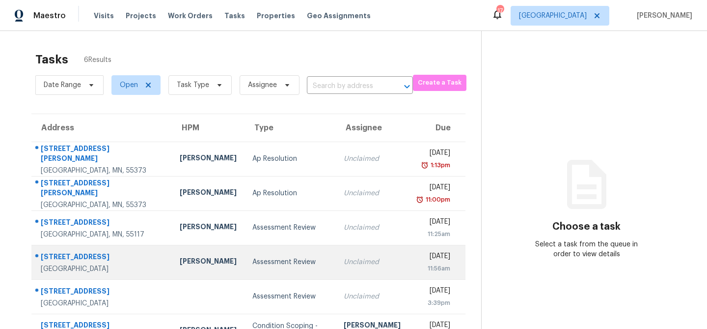
scroll to position [31, 0]
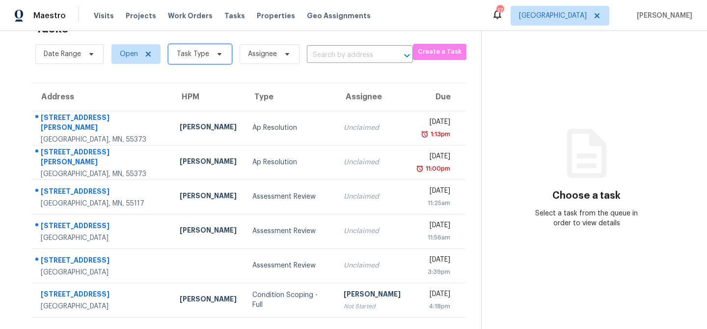
click at [180, 59] on span "Task Type" at bounding box center [199, 54] width 63 height 20
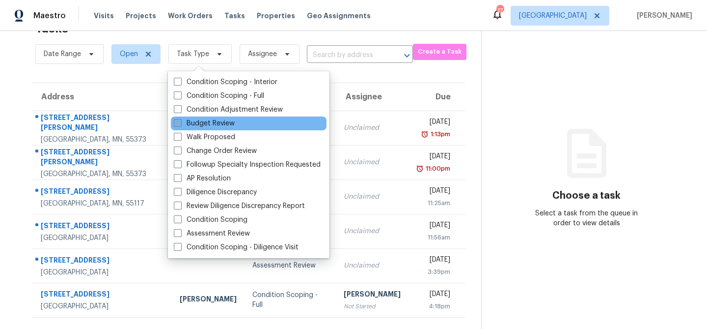
click at [201, 124] on label "Budget Review" at bounding box center [204, 123] width 61 height 10
click at [180, 124] on input "Budget Review" at bounding box center [177, 121] width 6 height 6
checkbox input "true"
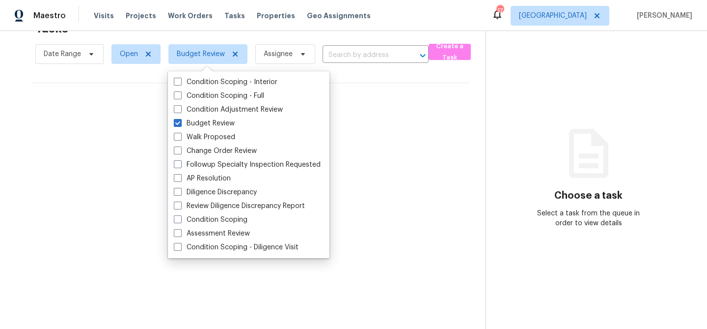
click at [132, 85] on div "No tasks found" at bounding box center [250, 114] width 439 height 63
